Goal: Check status: Check status

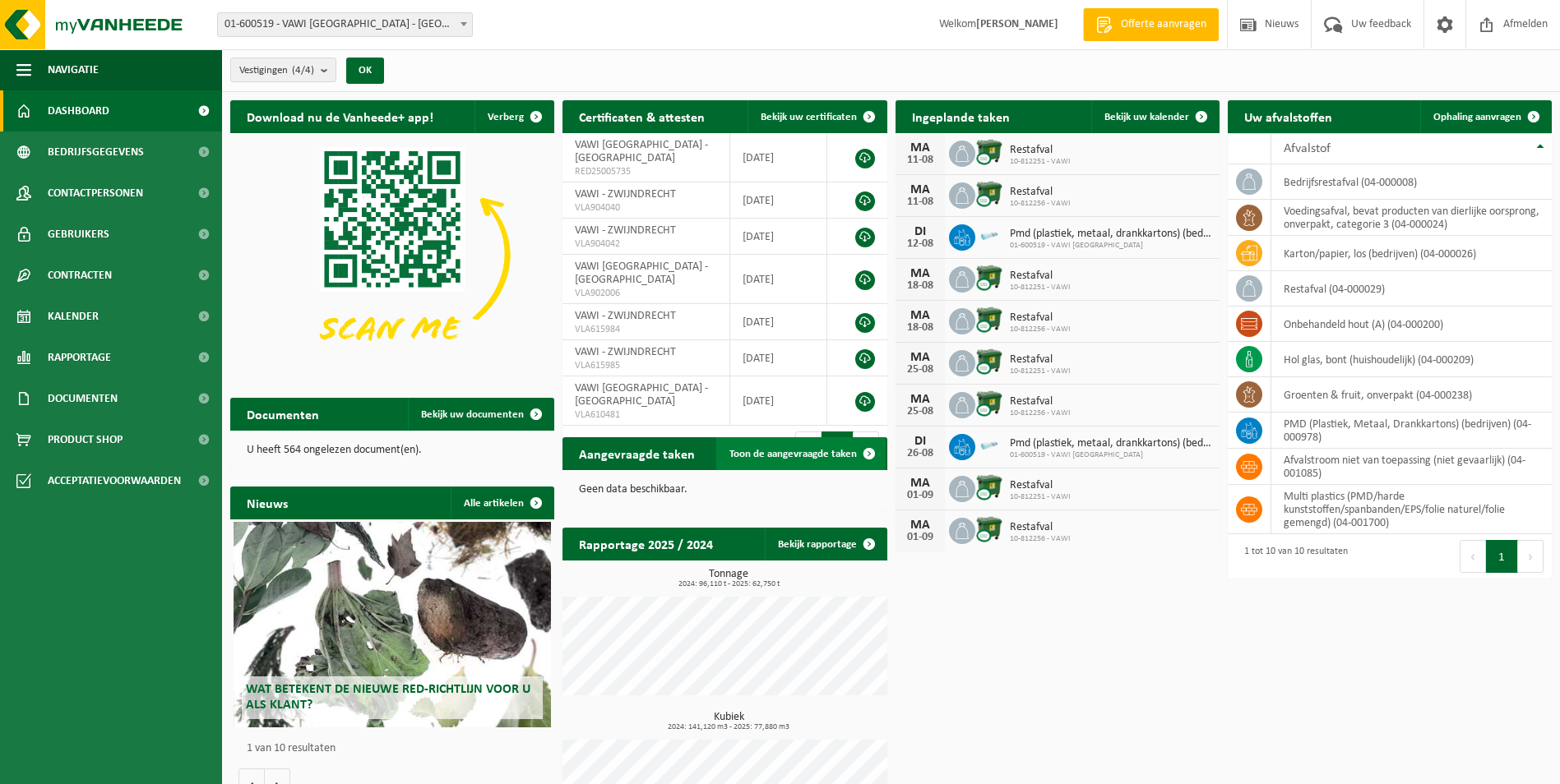
click at [787, 452] on span "Toon de aangevraagde taken" at bounding box center [793, 454] width 128 height 11
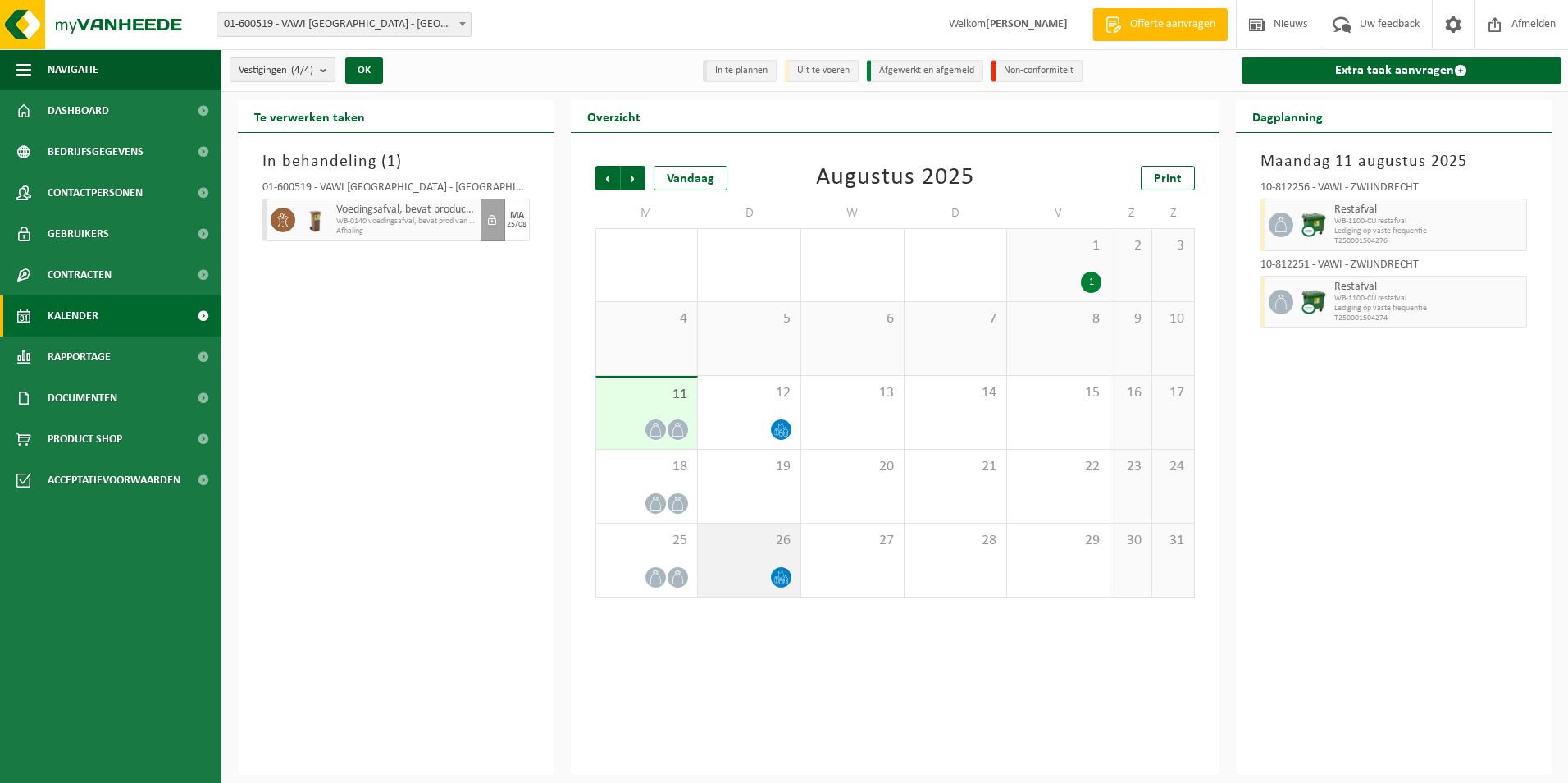
click at [754, 575] on div at bounding box center [749, 578] width 87 height 22
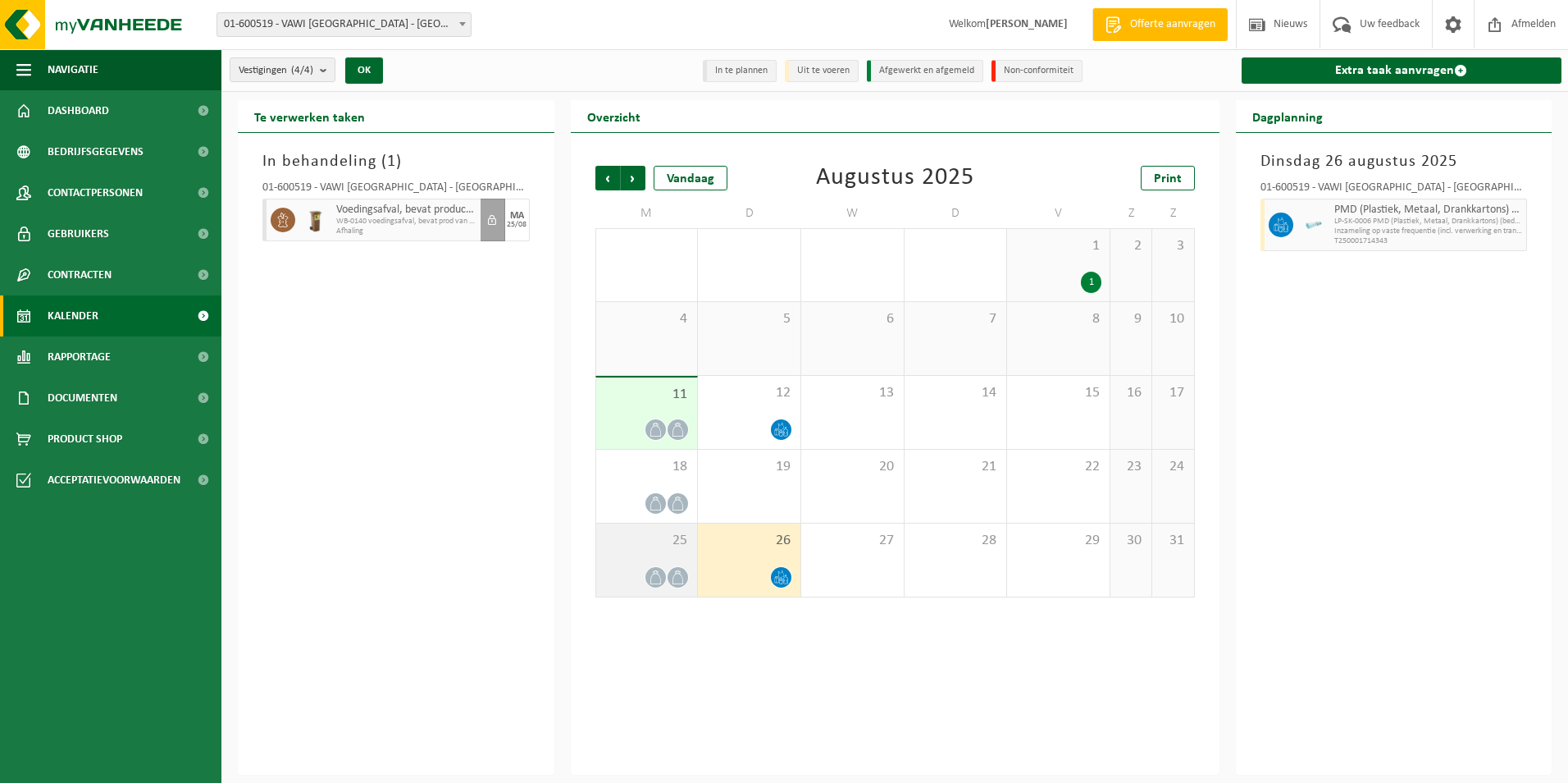
click at [644, 571] on div at bounding box center [647, 578] width 86 height 22
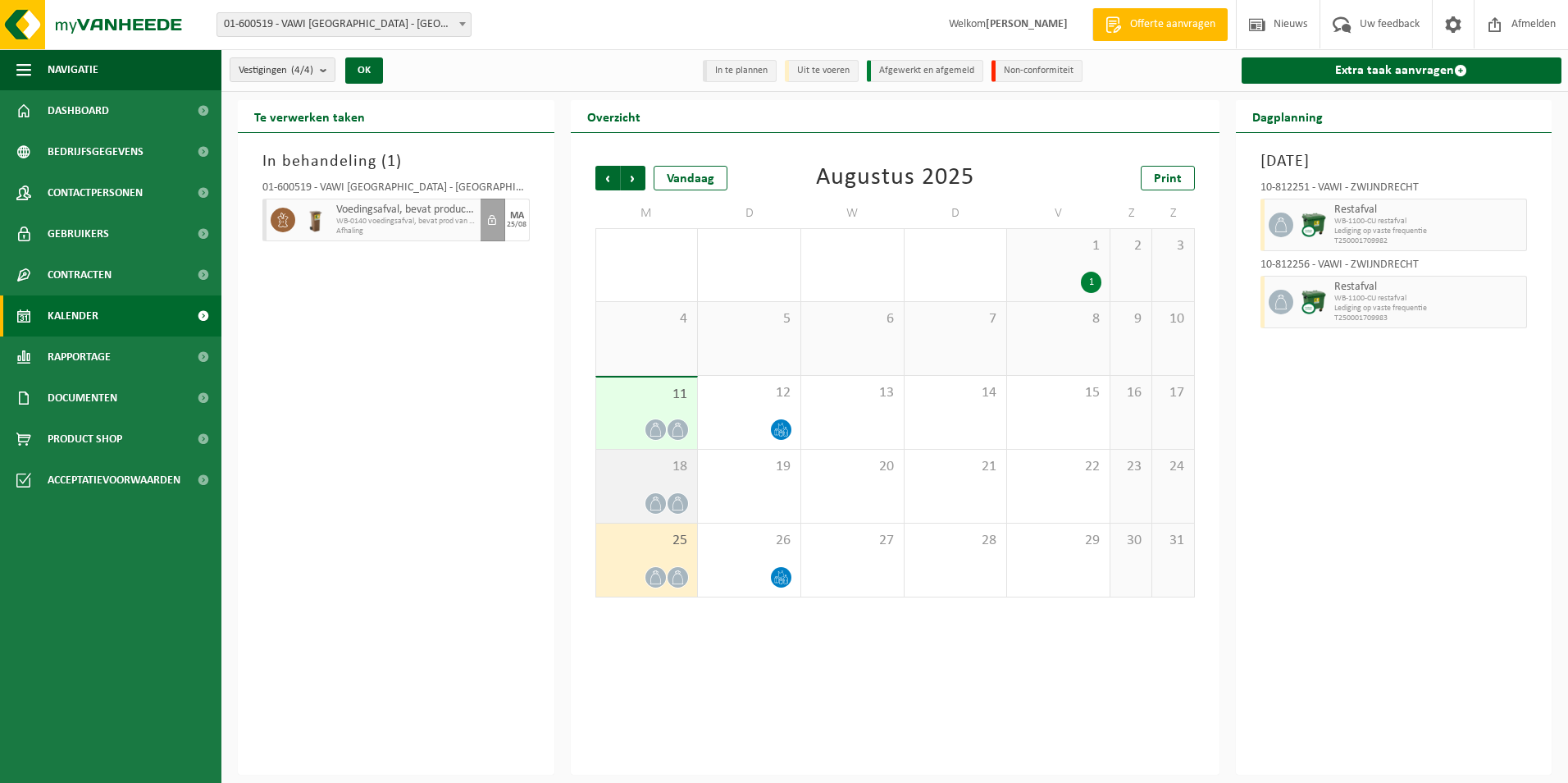
click at [636, 482] on div "18" at bounding box center [647, 486] width 102 height 73
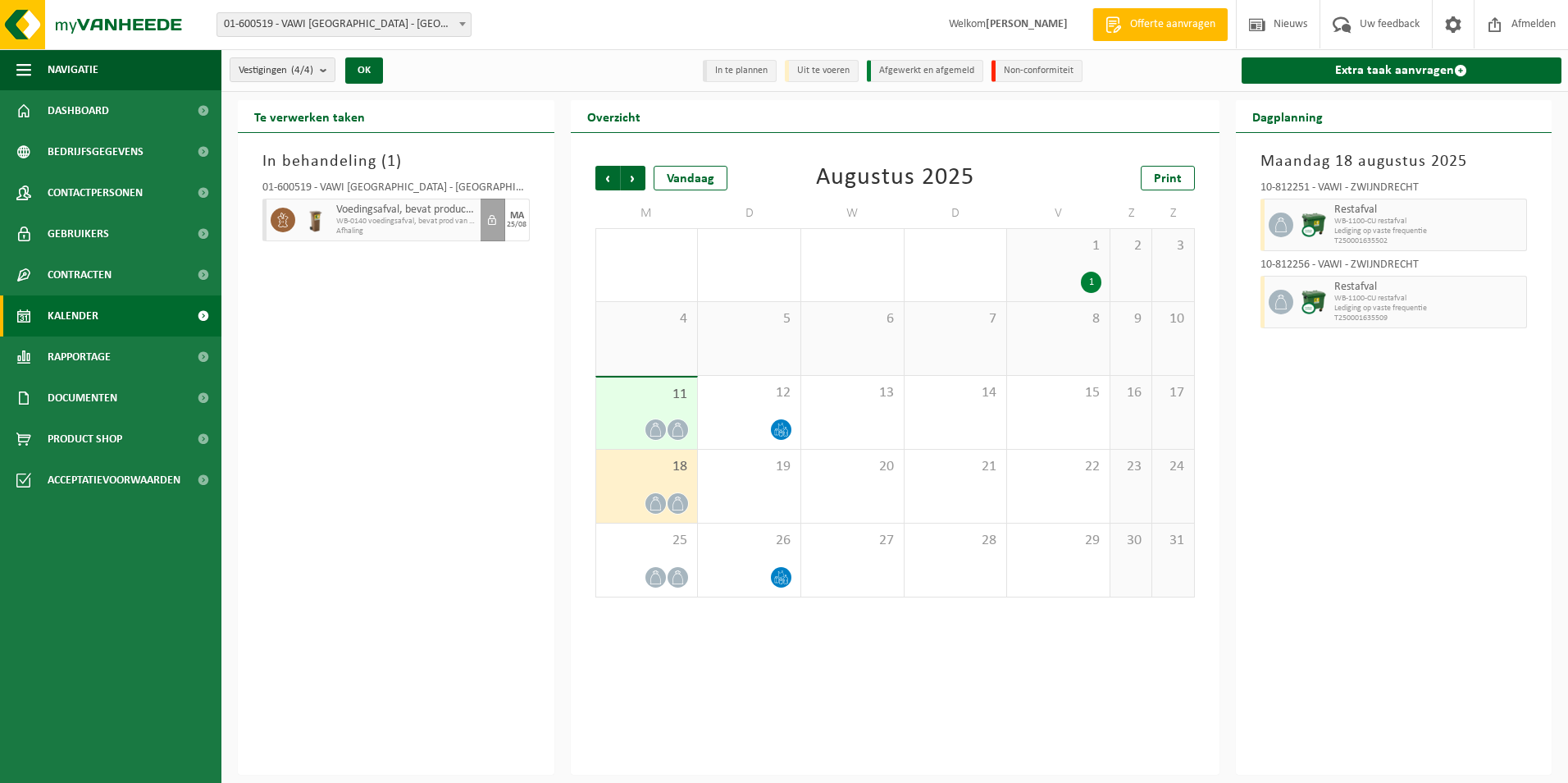
click at [640, 417] on div "11" at bounding box center [647, 413] width 102 height 72
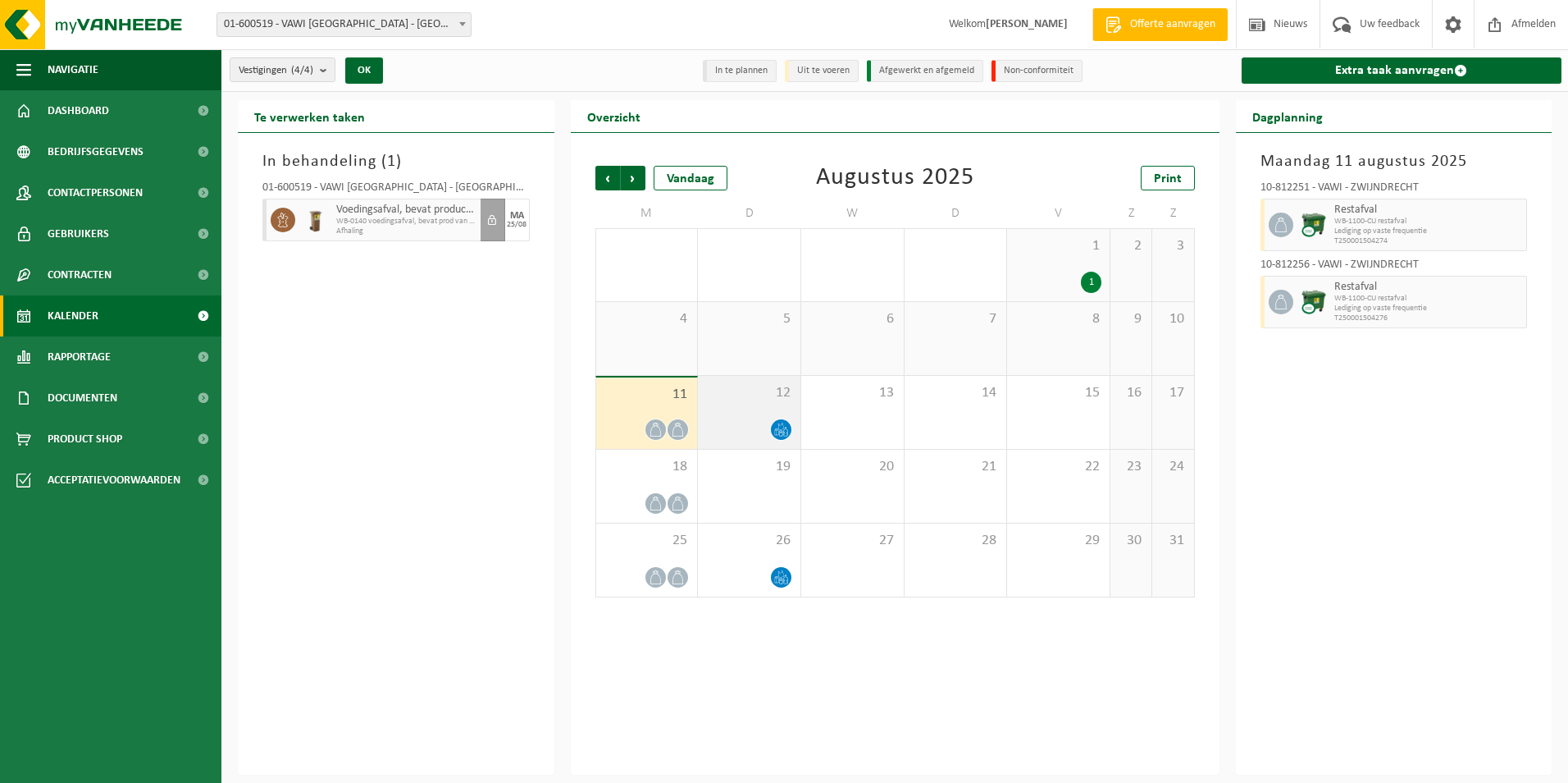
click at [730, 419] on div at bounding box center [749, 429] width 87 height 22
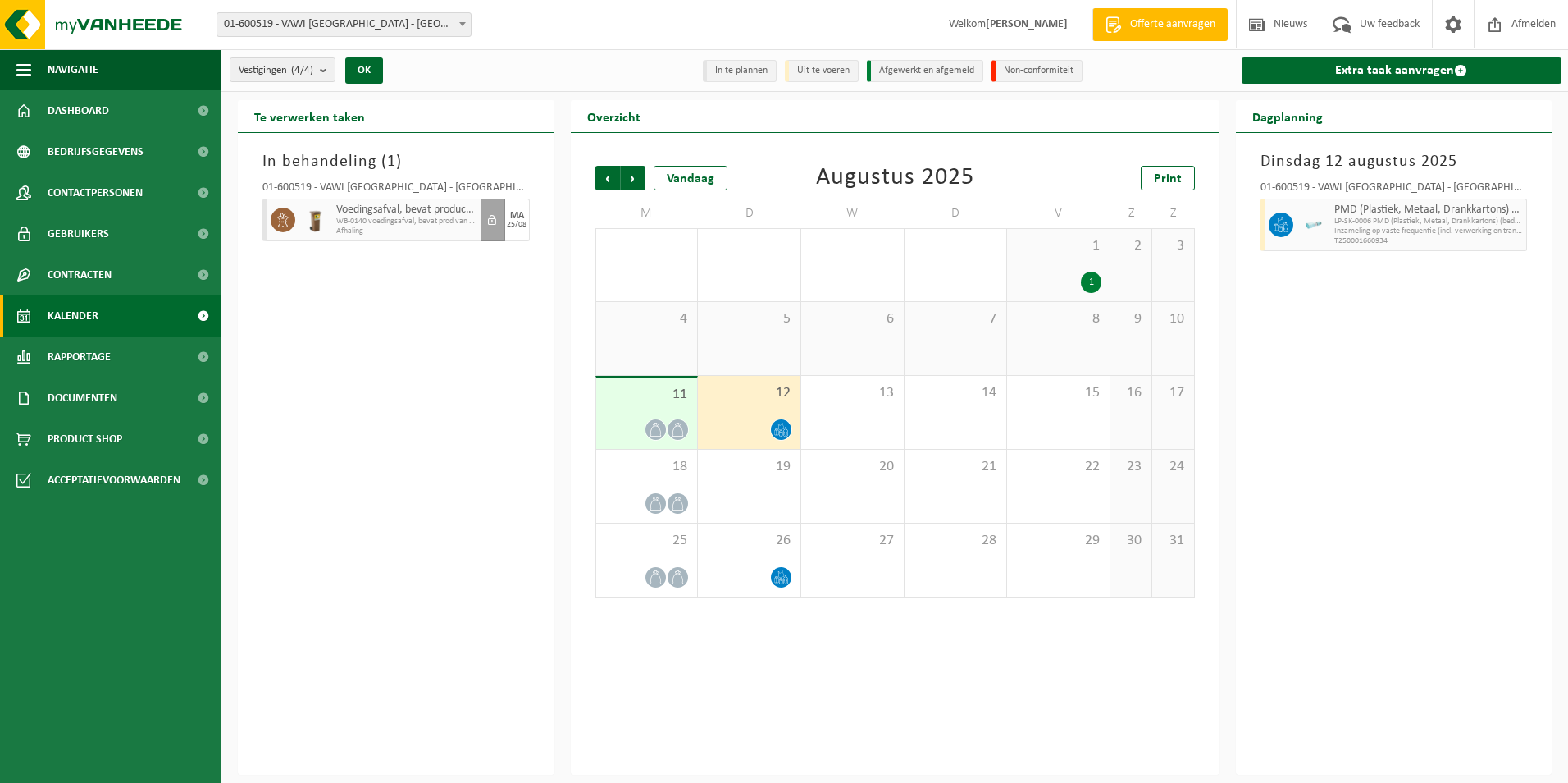
click at [383, 232] on span "Afhaling" at bounding box center [406, 231] width 140 height 10
click at [604, 179] on span "Vorige" at bounding box center [607, 177] width 25 height 25
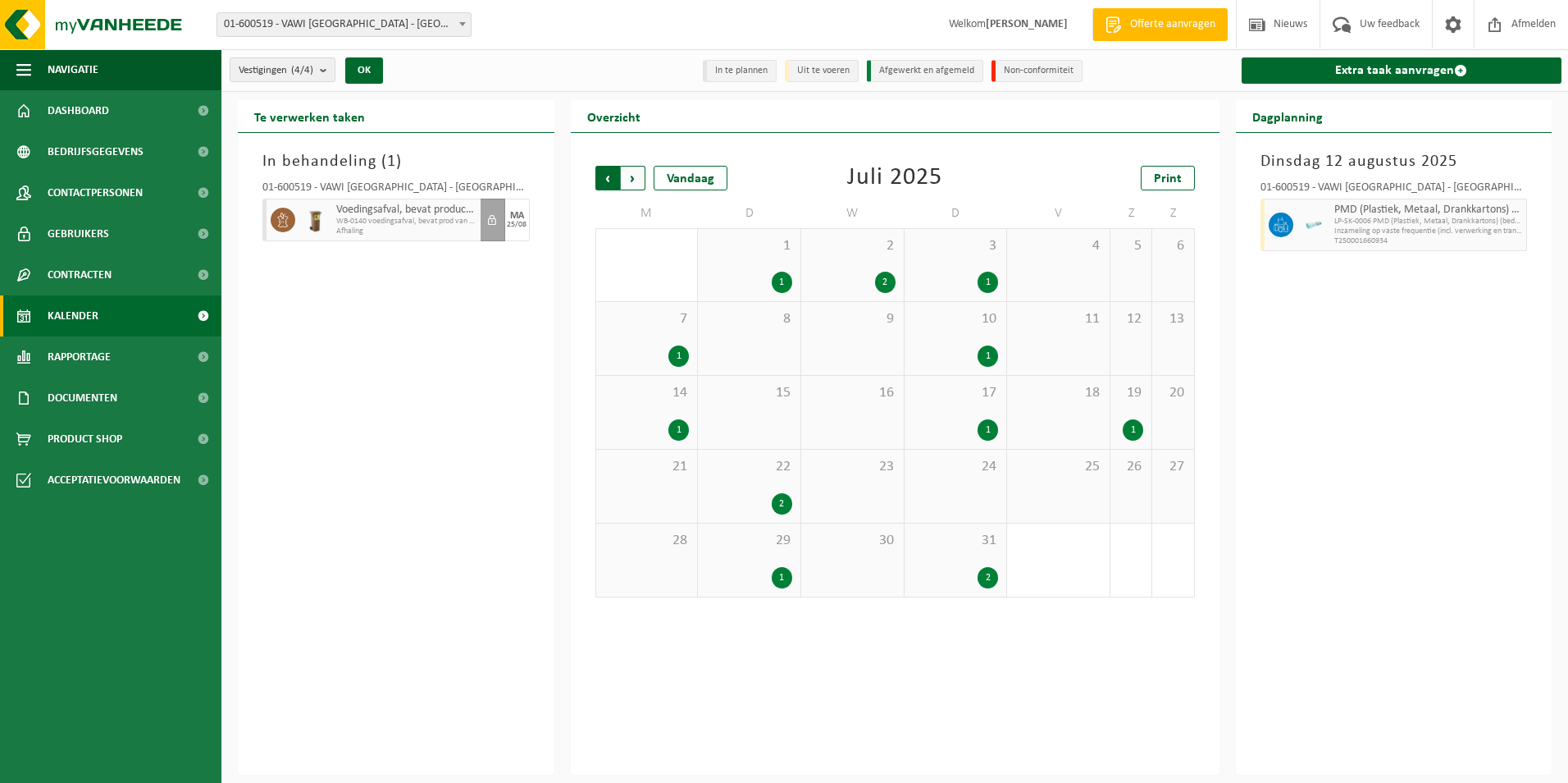
click at [638, 174] on span "Volgende" at bounding box center [633, 177] width 25 height 25
